Goal: Check status: Check status

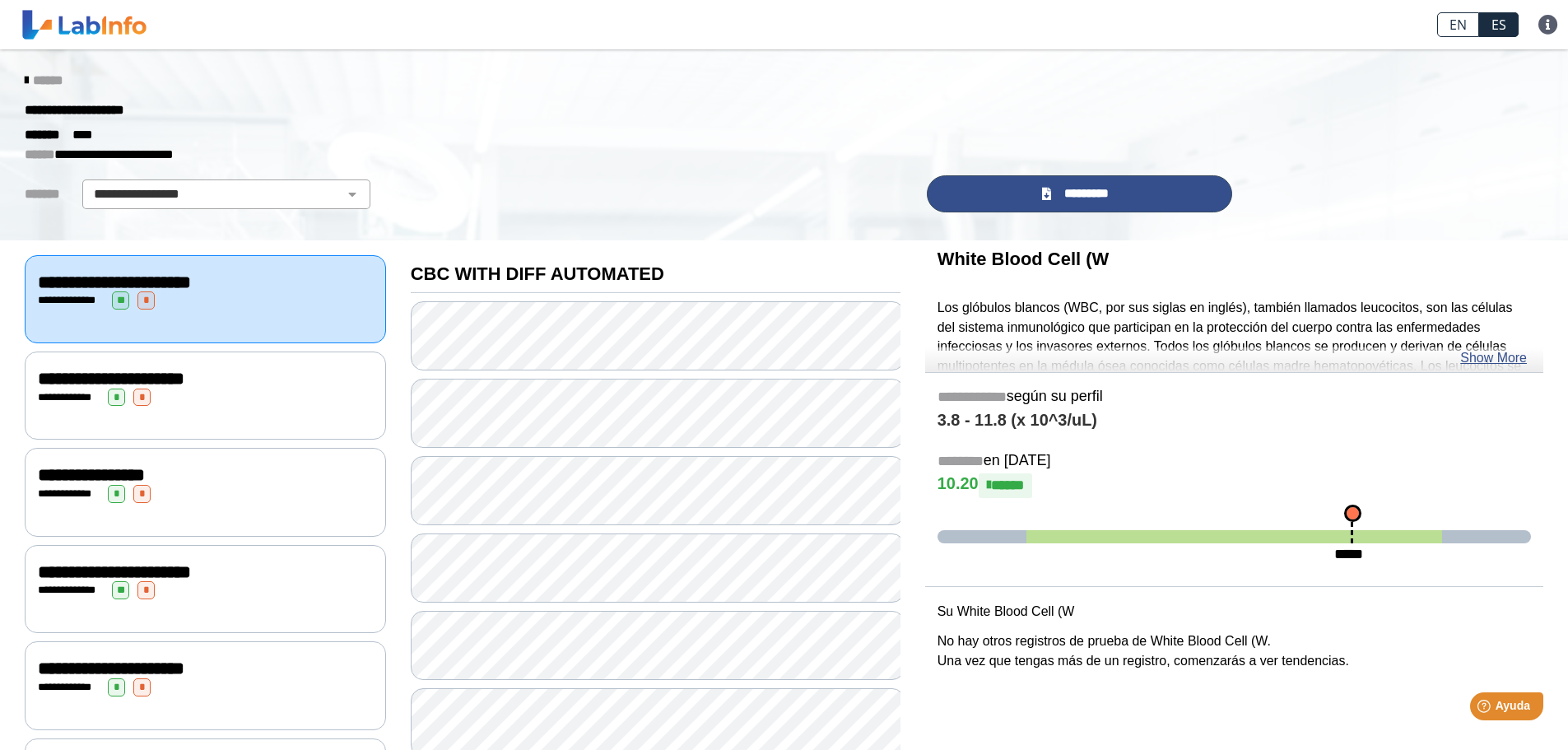
click at [1031, 193] on link "*********" at bounding box center [1080, 194] width 306 height 37
click at [1079, 189] on span "*********" at bounding box center [1086, 194] width 60 height 19
